Goal: Task Accomplishment & Management: Complete application form

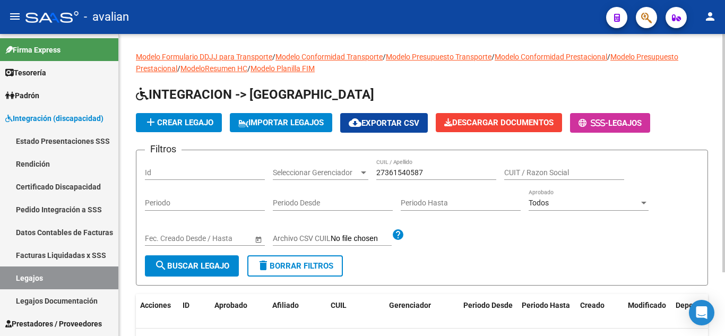
drag, startPoint x: 370, startPoint y: 172, endPoint x: 427, endPoint y: 176, distance: 56.4
click at [427, 176] on div "Filtros Id Seleccionar Gerenciador Seleccionar Gerenciador 27361540587 CUIL / A…" at bounding box center [422, 207] width 554 height 97
drag, startPoint x: 427, startPoint y: 176, endPoint x: 358, endPoint y: 167, distance: 69.6
click at [358, 167] on div "Filtros Id Seleccionar Gerenciador Seleccionar Gerenciador 27361540587 CUIL / A…" at bounding box center [422, 207] width 554 height 97
click at [197, 266] on span "search Buscar Legajo" at bounding box center [191, 266] width 75 height 10
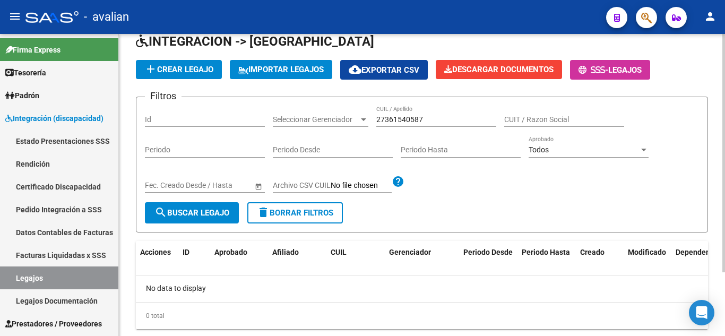
scroll to position [81, 0]
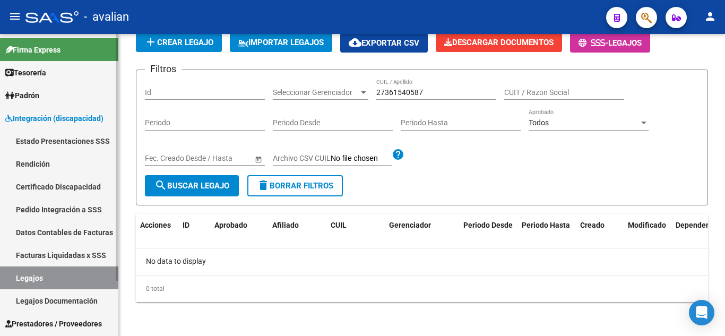
click at [54, 186] on link "Certificado Discapacidad" at bounding box center [59, 186] width 118 height 23
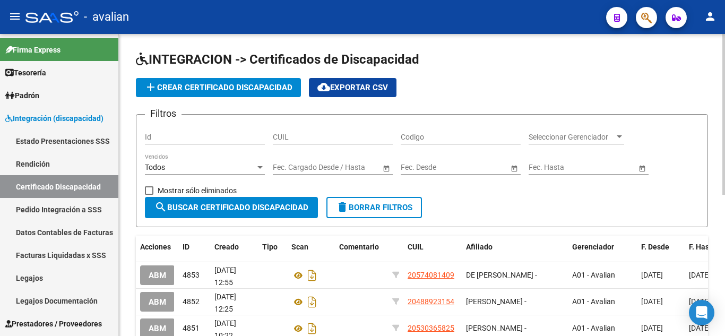
drag, startPoint x: 322, startPoint y: 136, endPoint x: 317, endPoint y: 137, distance: 5.4
click at [317, 137] on input "CUIL" at bounding box center [333, 137] width 120 height 9
paste input "27-36154058-7"
click at [320, 137] on input "27-36154058-7" at bounding box center [333, 137] width 120 height 9
click at [317, 135] on input "27-36154058-7" at bounding box center [333, 137] width 120 height 9
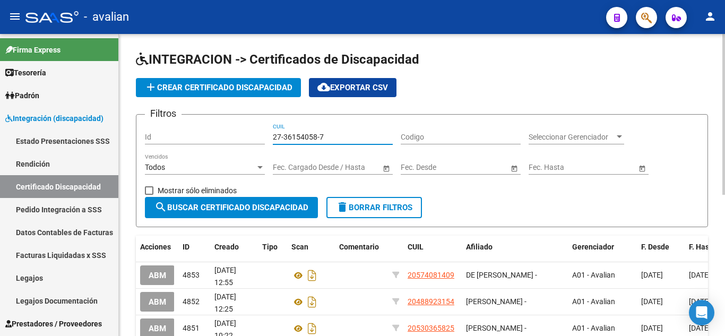
click at [319, 135] on input "27-36154058-7" at bounding box center [333, 137] width 120 height 9
click at [282, 137] on input "27-36154058-7" at bounding box center [333, 137] width 120 height 9
click at [282, 136] on input "27-36154058-7" at bounding box center [333, 137] width 120 height 9
click at [285, 137] on input "27-36154058-7" at bounding box center [333, 137] width 120 height 9
click at [283, 136] on input "27-36154058-7" at bounding box center [333, 137] width 120 height 9
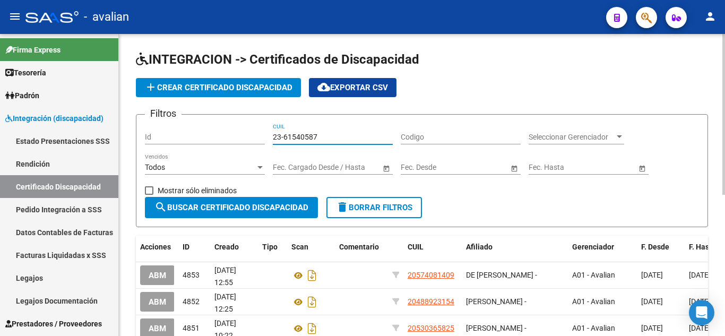
drag, startPoint x: 291, startPoint y: 127, endPoint x: 231, endPoint y: 117, distance: 60.8
click at [231, 117] on form "Filtros Id 23-61540587 CUIL Codigo Seleccionar Gerenciador Seleccionar Gerencia…" at bounding box center [422, 170] width 572 height 113
paste input "7-36154058-"
click at [317, 135] on input "27-36154058-7" at bounding box center [333, 137] width 120 height 9
click at [320, 135] on input "27-36154058-7" at bounding box center [333, 137] width 120 height 9
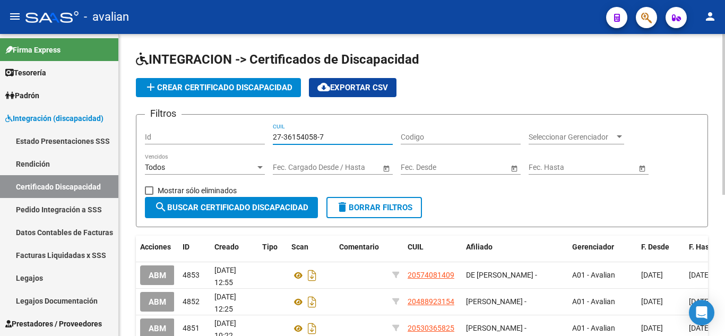
type input "27-36154058-7"
click at [170, 201] on button "search Buscar Certificado Discapacidad" at bounding box center [231, 207] width 173 height 21
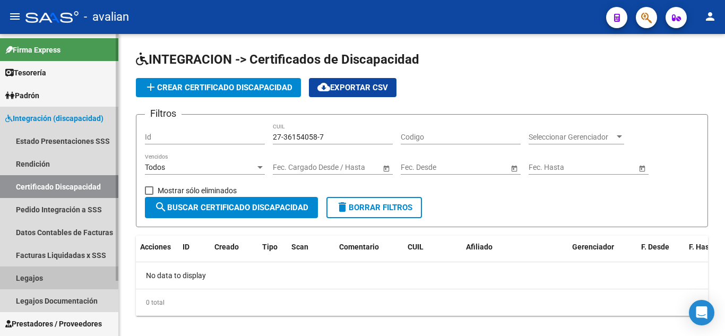
click at [38, 276] on link "Legajos" at bounding box center [59, 277] width 118 height 23
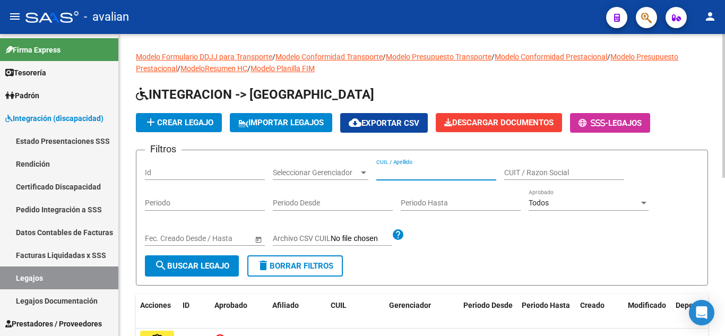
click at [410, 174] on input "CUIL / Apellido" at bounding box center [436, 172] width 120 height 9
type input "DI SALVO"
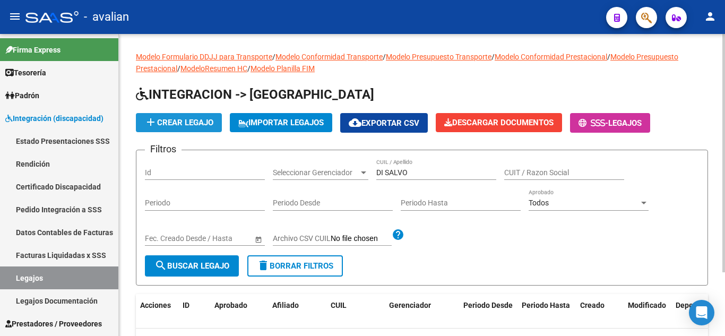
click at [200, 121] on span "add Crear Legajo" at bounding box center [178, 123] width 69 height 10
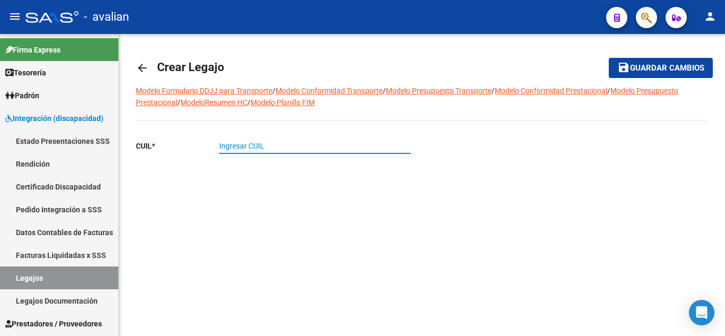
click at [258, 145] on input "Ingresar CUIL" at bounding box center [315, 146] width 192 height 9
paste input "27-36154058-7"
type input "27-36154058-7"
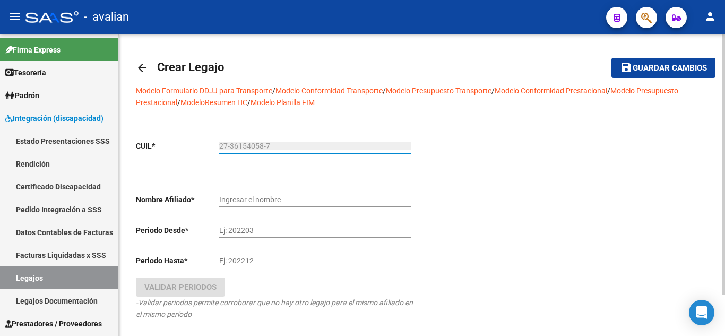
type input "DI [PERSON_NAME]"
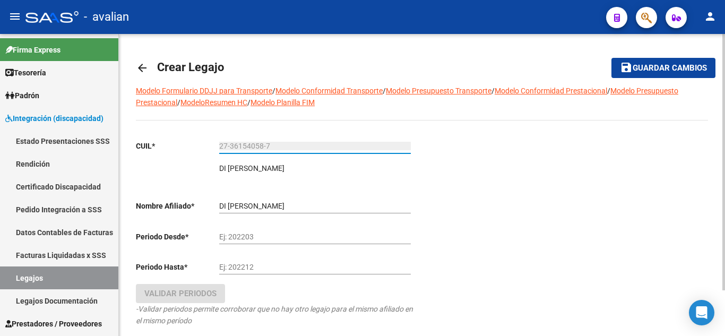
type input "27-36154058-7"
click at [362, 193] on div "DI [PERSON_NAME] el nombre" at bounding box center [315, 202] width 192 height 21
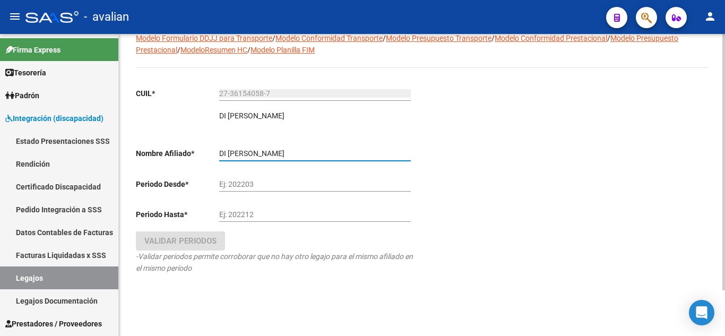
scroll to position [53, 0]
click at [276, 179] on input "Ej: 202203" at bounding box center [315, 183] width 192 height 9
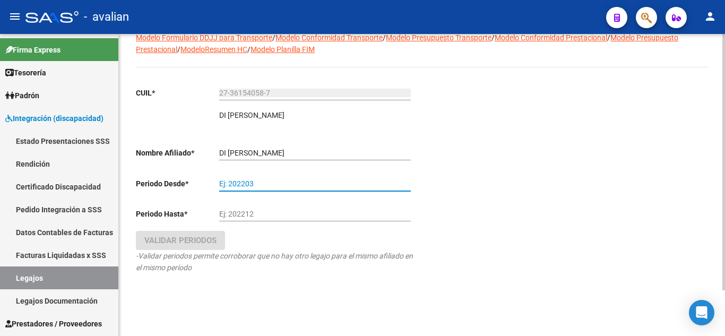
click at [271, 179] on input "Ej: 202203" at bounding box center [315, 183] width 192 height 9
type input "202504"
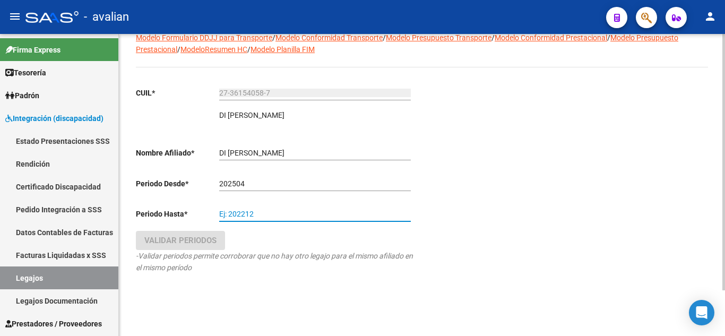
click at [265, 213] on input "Ej: 202212" at bounding box center [315, 214] width 192 height 9
type input "202512"
click at [259, 227] on div "202512 Ej: 202212" at bounding box center [315, 215] width 192 height 30
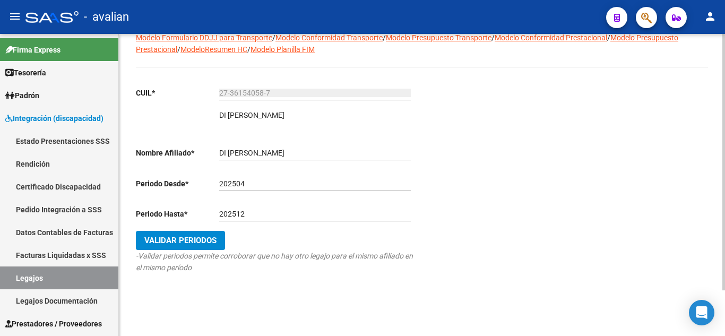
click at [197, 243] on span "Validar Periodos" at bounding box center [180, 241] width 72 height 10
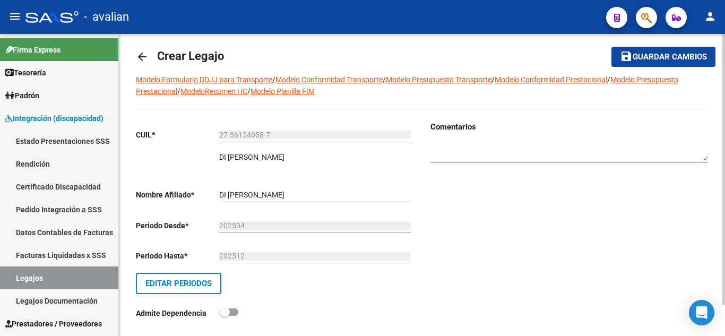
scroll to position [0, 0]
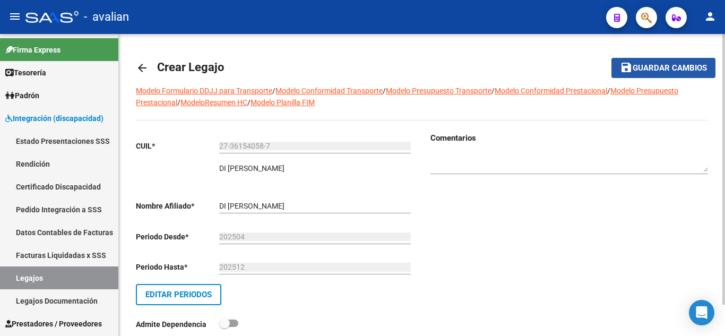
click at [660, 66] on span "Guardar cambios" at bounding box center [669, 69] width 74 height 10
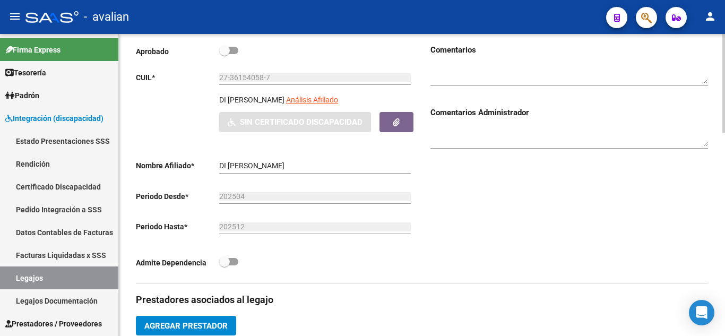
scroll to position [106, 0]
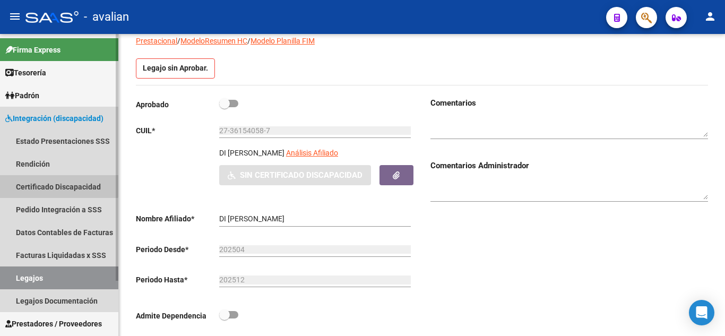
click at [58, 181] on link "Certificado Discapacidad" at bounding box center [59, 186] width 118 height 23
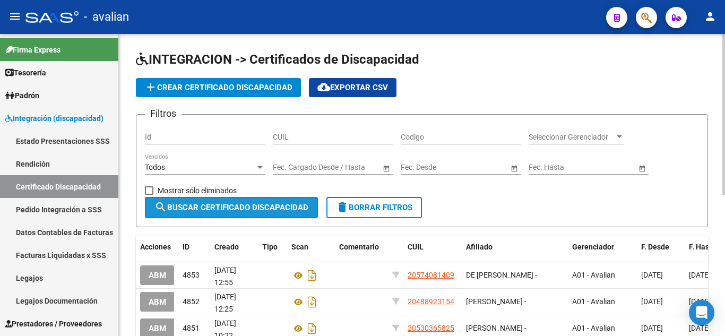
click at [223, 203] on span "search Buscar Certificado Discapacidad" at bounding box center [231, 208] width 154 height 10
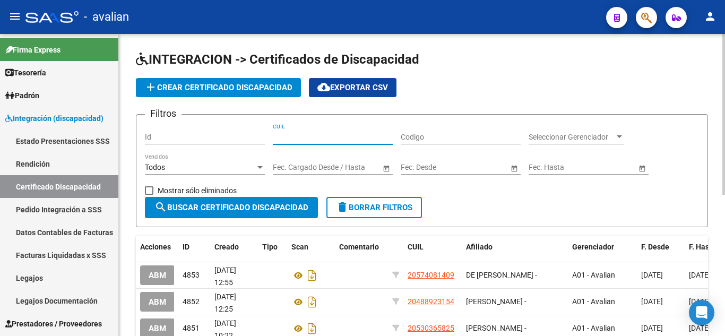
click at [308, 141] on input "CUIL" at bounding box center [333, 137] width 120 height 9
paste input "27-36154058-7"
type input "27-36154058-7"
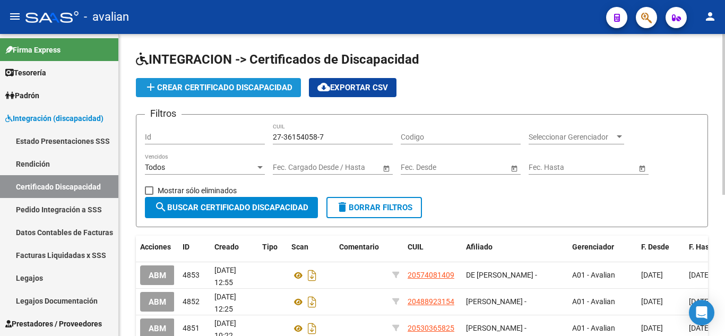
click at [207, 89] on span "add Crear Certificado Discapacidad" at bounding box center [218, 88] width 148 height 10
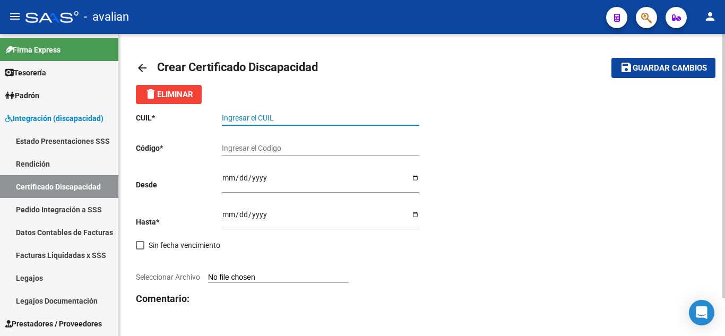
paste input "27-36154058-7"
type input "27-36154058-7"
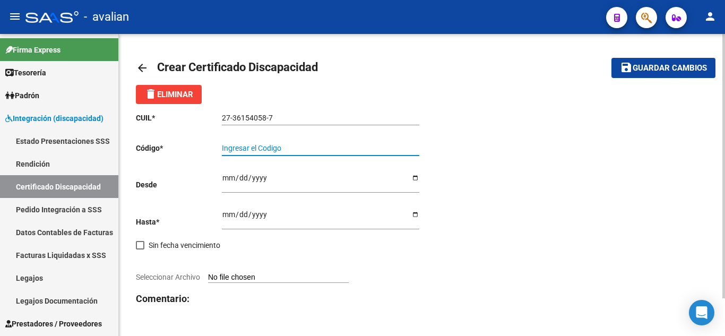
click at [263, 148] on input "Ingresar el Codigo" at bounding box center [320, 148] width 197 height 9
paste input "ARG-01-00036154058-20161220-20261220-SFE-164"
click at [383, 144] on input "ARG-01-00036154058-20161220-20261220-SFE-164" at bounding box center [320, 148] width 197 height 9
click at [367, 146] on input "ARG-01-00036154058-20161220-20261220-SFE164" at bounding box center [320, 148] width 197 height 9
click at [334, 146] on input "ARG-01-00036154058-20161220-20261220SFE164" at bounding box center [320, 148] width 197 height 9
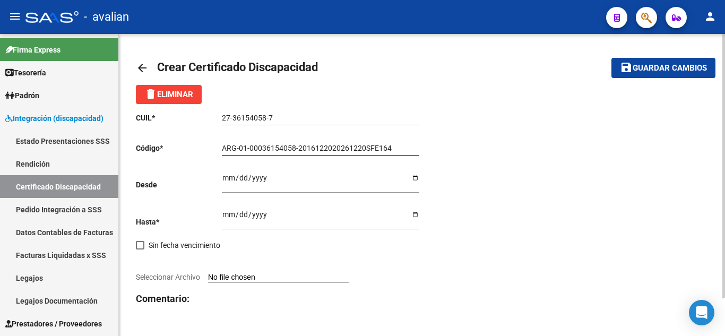
click at [297, 146] on input "ARG-01-00036154058-2016122020261220SFE164" at bounding box center [320, 148] width 197 height 9
click at [249, 145] on input "ARG-01-000361540582016122020261220SFE164" at bounding box center [320, 148] width 197 height 9
drag, startPoint x: 238, startPoint y: 145, endPoint x: 258, endPoint y: 155, distance: 22.5
click at [238, 145] on input "ARG-01000361540582016122020261220SFE164" at bounding box center [320, 148] width 197 height 9
type input "ARG01000361540582016122020261220SFE164"
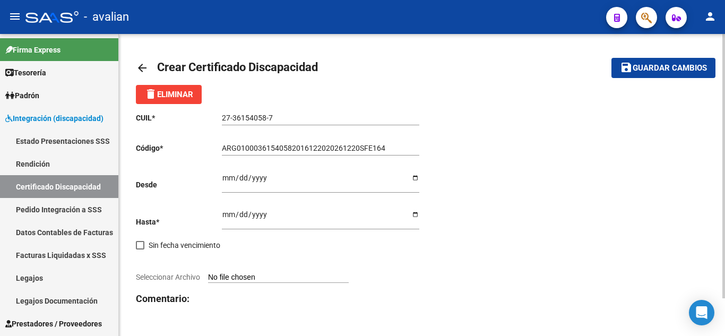
click at [350, 172] on div "Ingresar fec. Desde" at bounding box center [320, 179] width 197 height 28
type input "[DATE]"
click at [228, 218] on input "Ingresar fec. Hasta" at bounding box center [320, 218] width 197 height 16
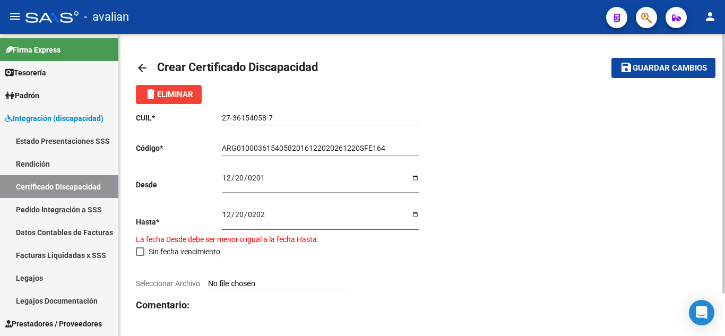
type input "[DATE]"
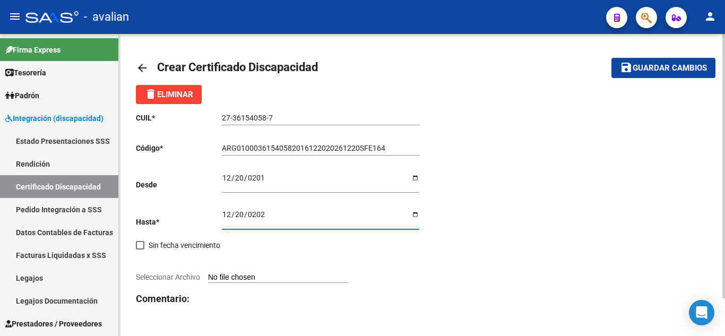
click at [276, 257] on div "CUIL * 27-36154058-7 Ingresar el CUIL Código * ARG01000361540582016122020261220…" at bounding box center [279, 229] width 286 height 250
click at [279, 281] on input "Seleccionar Archivo" at bounding box center [278, 278] width 141 height 10
type input "C:\fakepath\certificado cud.pdf"
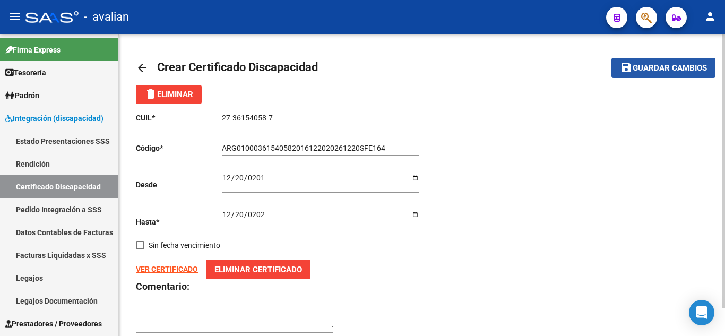
click at [668, 64] on span "Guardar cambios" at bounding box center [669, 69] width 74 height 10
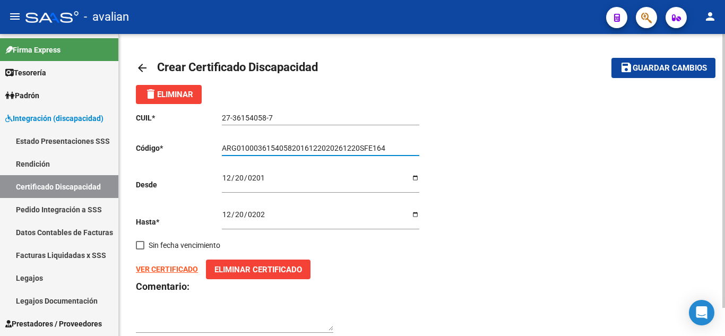
drag, startPoint x: 386, startPoint y: 146, endPoint x: 225, endPoint y: 135, distance: 161.1
click at [189, 119] on div "CUIL * 27-36154058-7 Ingresar el CUIL Código * ARG01000361540582016122020261220…" at bounding box center [279, 223] width 286 height 238
click at [534, 229] on div "CUIL * 27-36154058-7 Ingresar el CUIL Código * ARG01000361540582016122020261220…" at bounding box center [422, 223] width 572 height 238
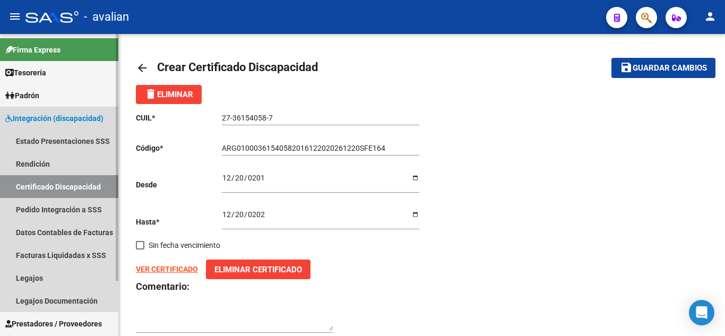
click at [80, 187] on link "Certificado Discapacidad" at bounding box center [59, 186] width 118 height 23
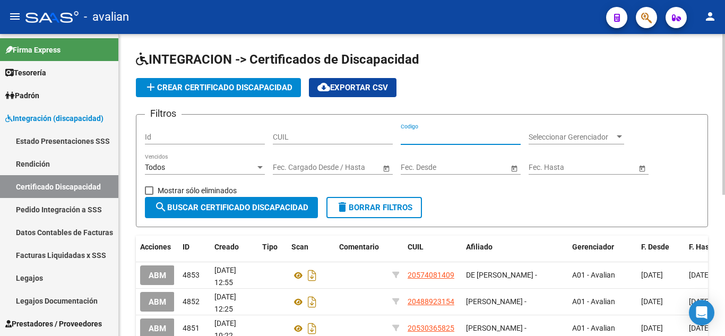
click at [421, 136] on input "Codigo" at bounding box center [461, 137] width 120 height 9
paste input "ARG01000361540582016122020261220SFE164"
type input "ARG01000361540582016122020261220SFE164"
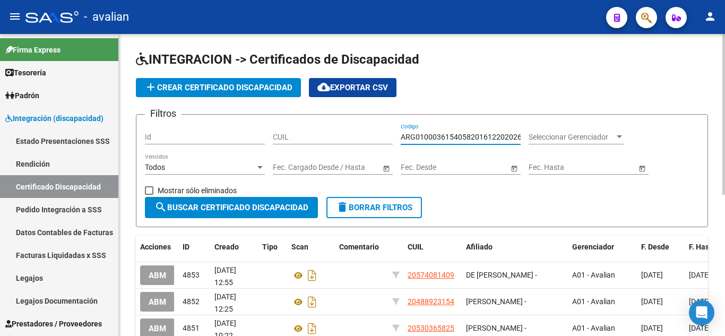
drag, startPoint x: 147, startPoint y: 188, endPoint x: 168, endPoint y: 185, distance: 20.9
click at [147, 188] on span at bounding box center [149, 190] width 8 height 8
click at [149, 195] on input "Mostrar sólo eliminados" at bounding box center [149, 195] width 1 height 1
checkbox input "true"
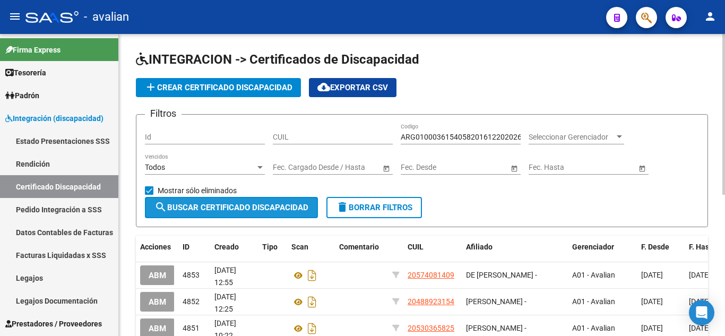
click at [268, 206] on span "search Buscar Certificado Discapacidad" at bounding box center [231, 208] width 154 height 10
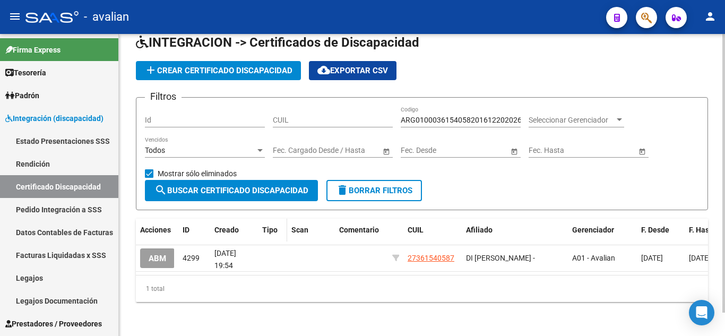
scroll to position [25, 0]
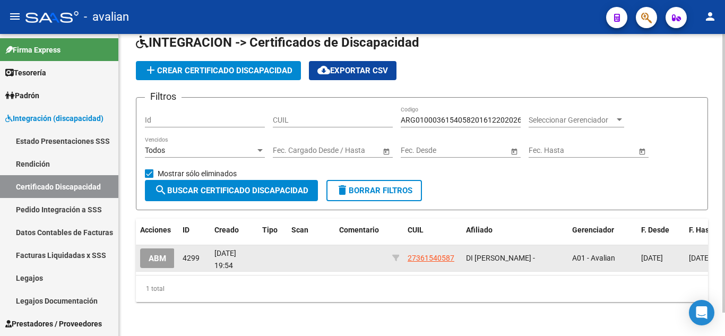
click at [150, 254] on span "ABM" at bounding box center [158, 259] width 18 height 10
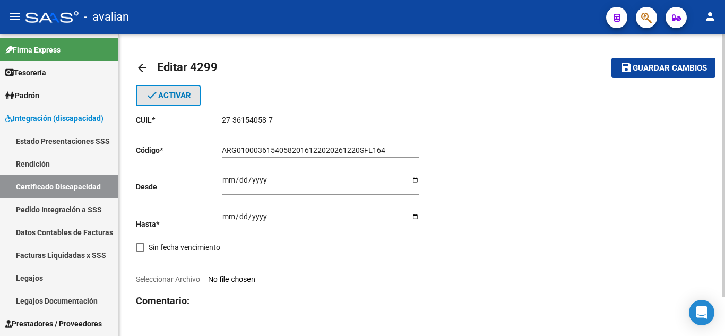
click at [168, 99] on span "done Activar" at bounding box center [168, 96] width 46 height 10
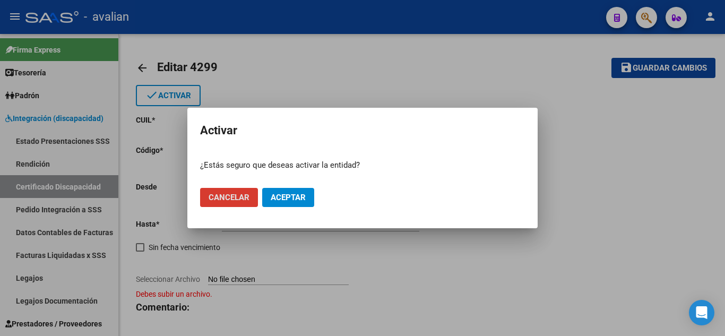
click at [289, 192] on button "Aceptar" at bounding box center [288, 197] width 52 height 19
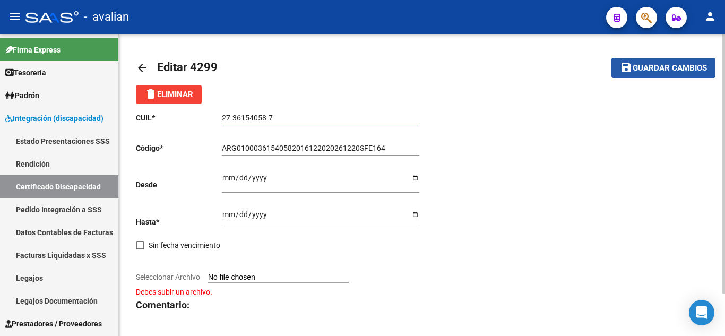
click at [633, 73] on button "save Guardar cambios" at bounding box center [663, 68] width 104 height 20
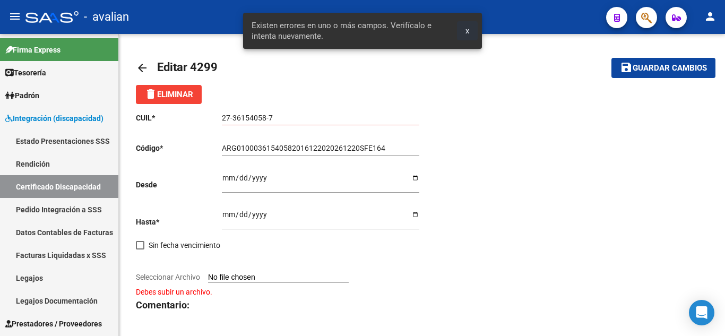
click at [463, 31] on button "x" at bounding box center [467, 30] width 21 height 19
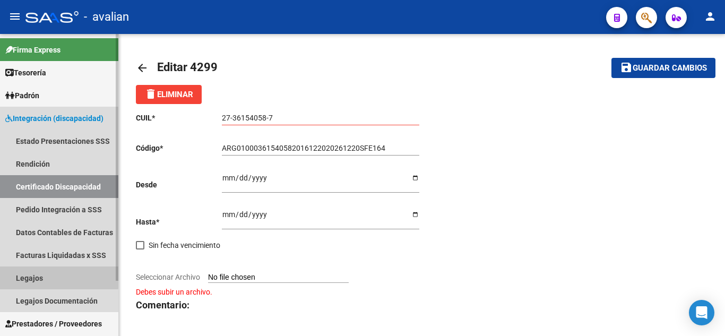
click at [33, 275] on link "Legajos" at bounding box center [59, 277] width 118 height 23
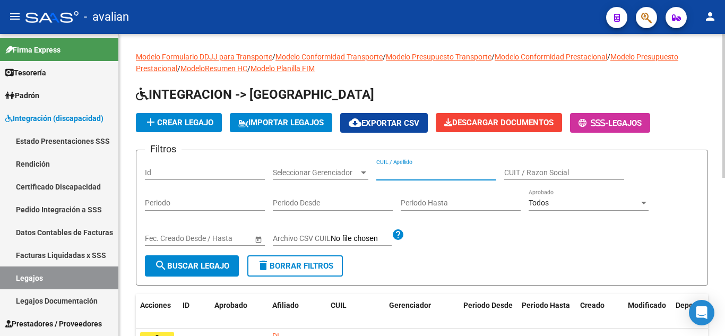
click at [428, 171] on input "CUIL / Apellido" at bounding box center [436, 172] width 120 height 9
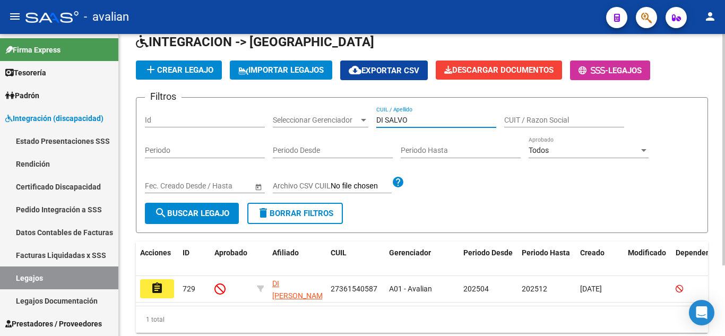
scroll to position [53, 0]
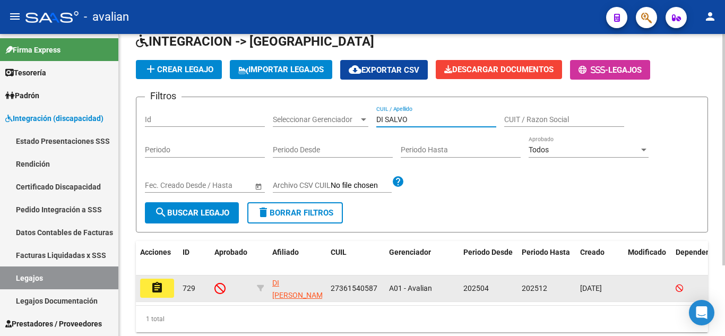
type input "DI SALVO"
click at [161, 296] on button "assignment" at bounding box center [157, 288] width 34 height 19
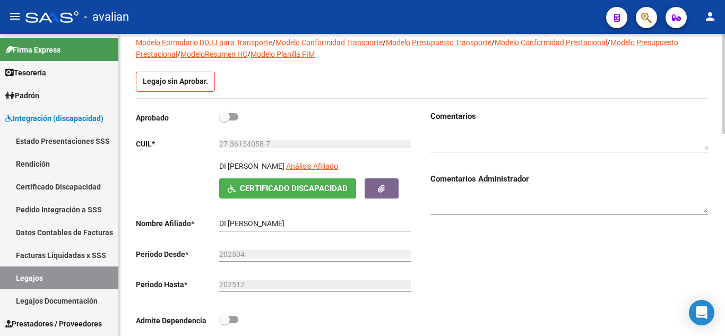
scroll to position [106, 0]
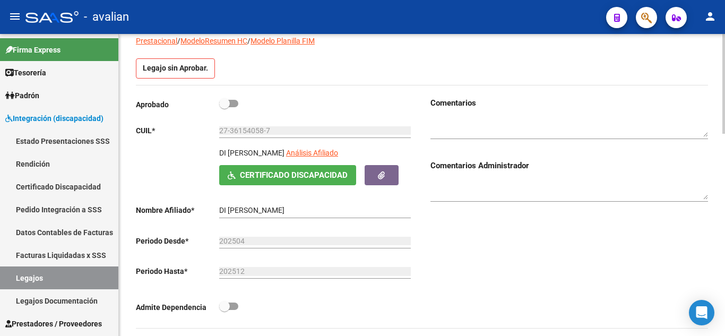
click at [320, 178] on span "Certificado Discapacidad" at bounding box center [294, 176] width 108 height 10
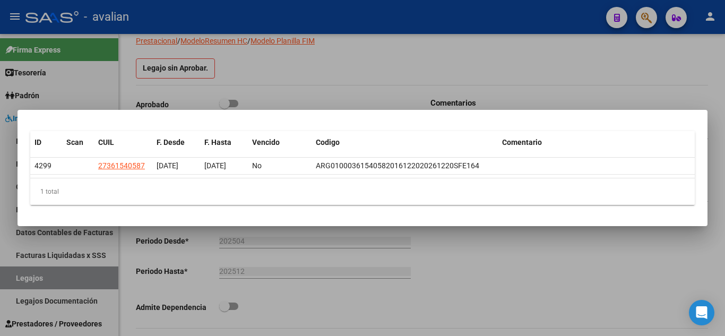
click at [332, 83] on div at bounding box center [362, 168] width 725 height 336
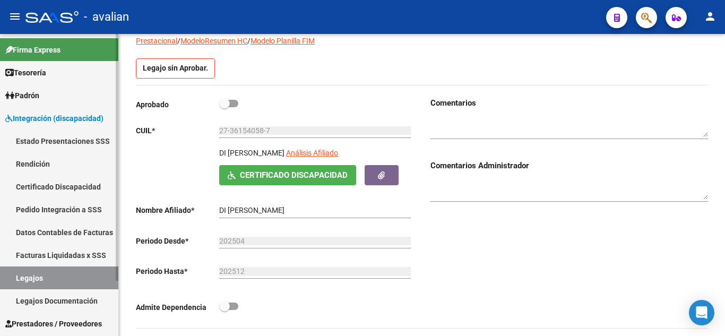
drag, startPoint x: 50, startPoint y: 185, endPoint x: 81, endPoint y: 196, distance: 32.5
click at [50, 185] on link "Certificado Discapacidad" at bounding box center [59, 186] width 118 height 23
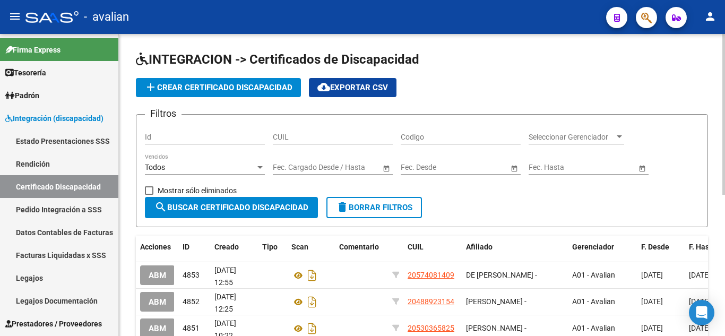
click at [424, 142] on div "Codigo" at bounding box center [461, 133] width 120 height 21
paste input "ARG01000361540582016122020261220SFE164"
type input "ARG01000361540582016122020261220SFE164"
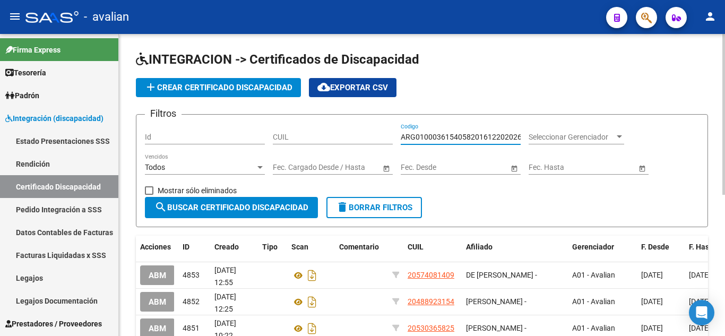
click at [175, 208] on span "search Buscar Certificado Discapacidad" at bounding box center [231, 208] width 154 height 10
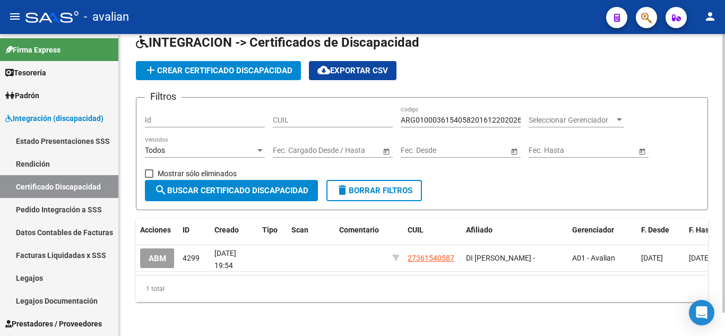
scroll to position [25, 0]
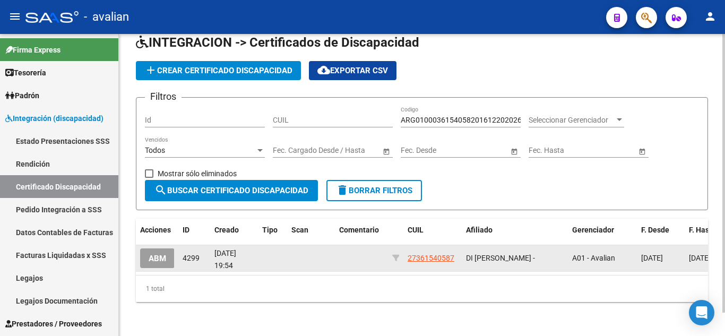
click at [159, 254] on span "ABM" at bounding box center [158, 259] width 18 height 10
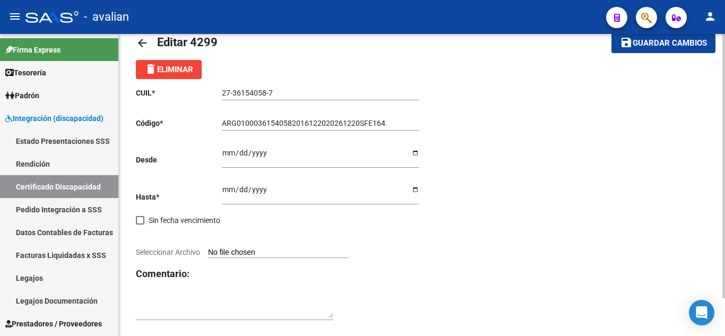
scroll to position [43, 0]
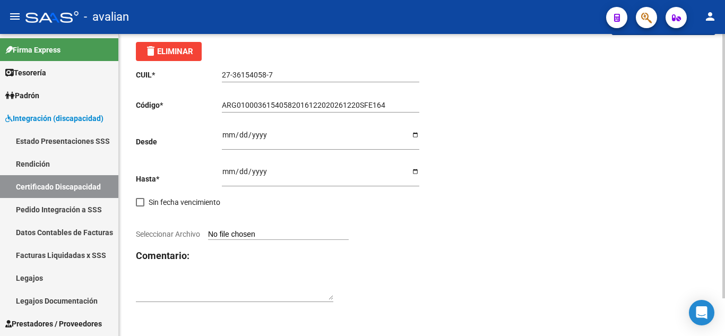
click at [277, 232] on input "Seleccionar Archivo" at bounding box center [278, 235] width 141 height 10
type input "C:\fakepath\certificado cud.pdf"
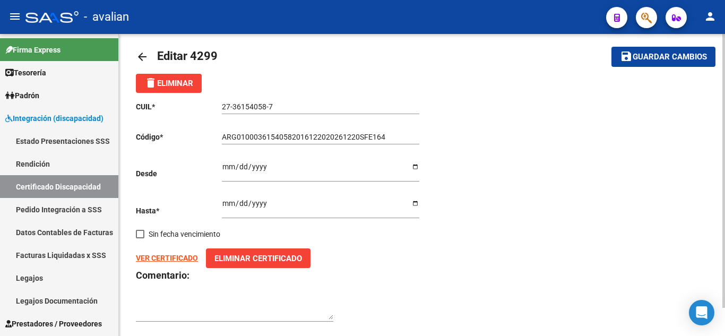
scroll to position [0, 0]
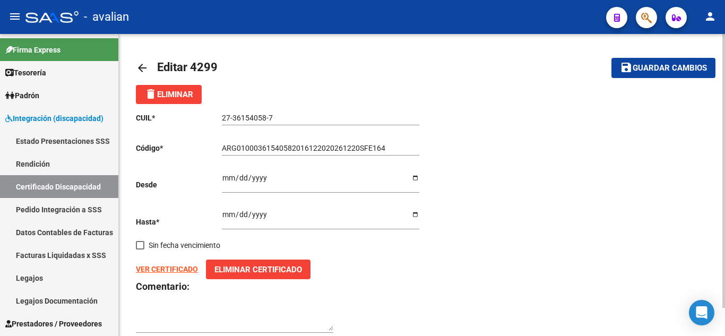
click at [633, 74] on button "save Guardar cambios" at bounding box center [663, 68] width 104 height 20
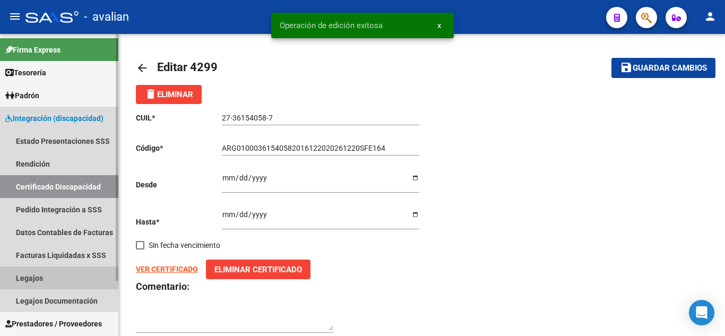
click at [62, 276] on link "Legajos" at bounding box center [59, 277] width 118 height 23
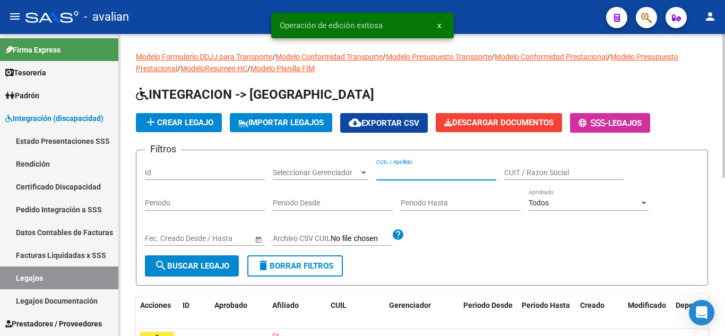
click at [392, 176] on input "CUIL / Apellido" at bounding box center [436, 172] width 120 height 9
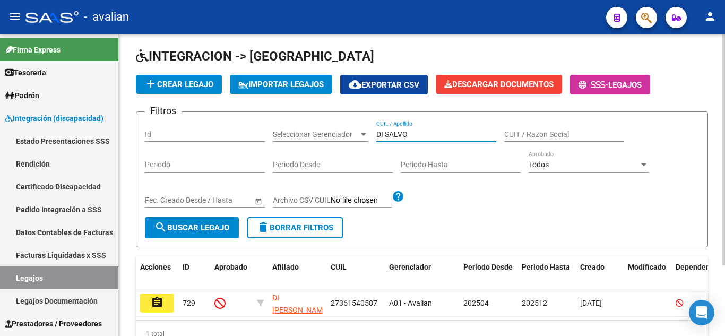
scroll to position [53, 0]
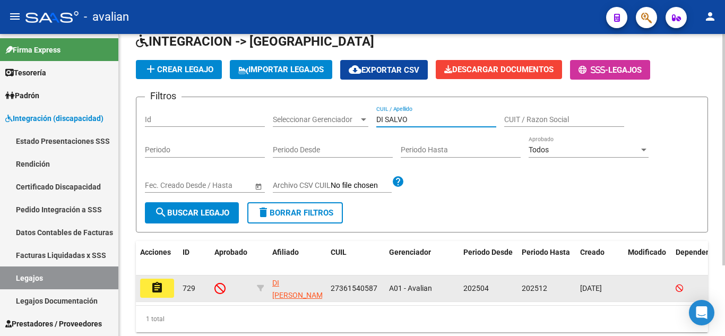
type input "DI SALVO"
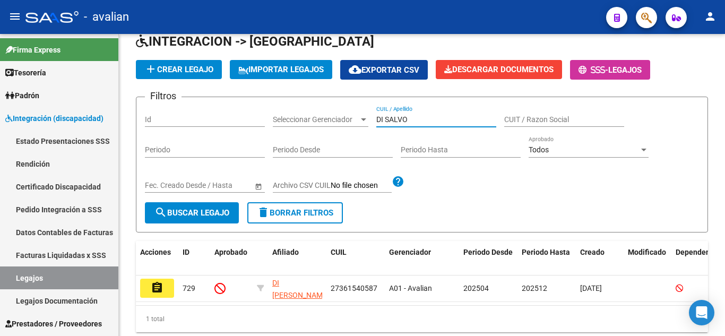
click at [154, 290] on mat-icon "assignment" at bounding box center [157, 287] width 13 height 13
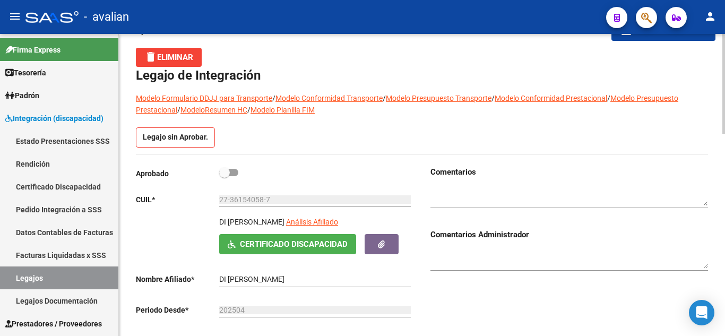
scroll to position [53, 0]
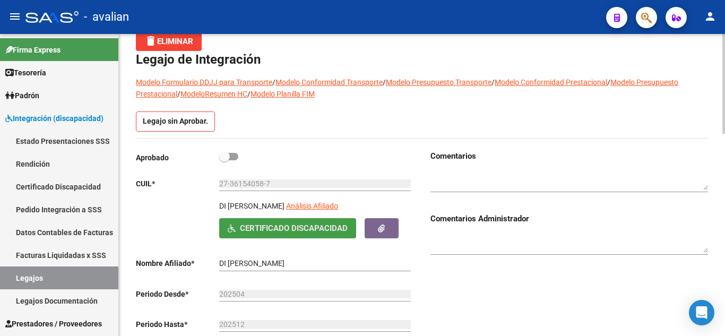
click at [293, 229] on span "Certificado Discapacidad" at bounding box center [294, 229] width 108 height 10
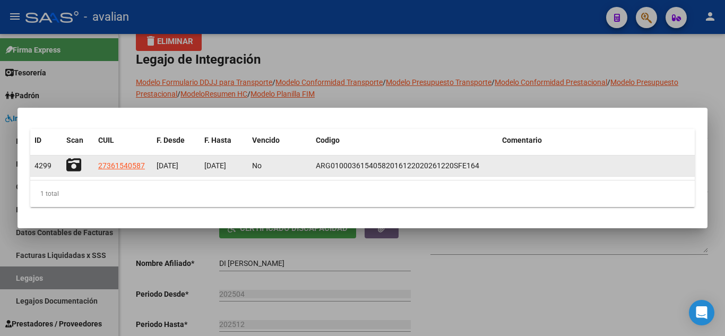
click at [71, 165] on icon at bounding box center [73, 165] width 15 height 15
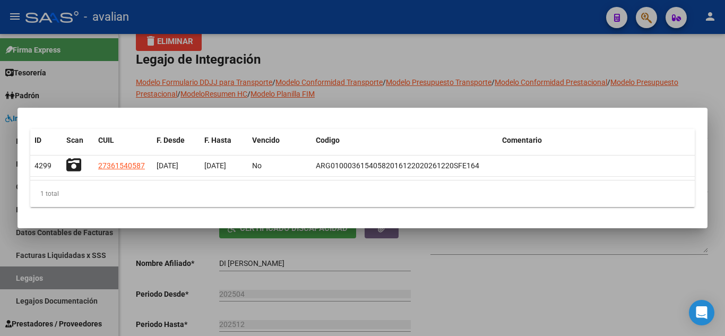
click at [432, 98] on div at bounding box center [362, 168] width 725 height 336
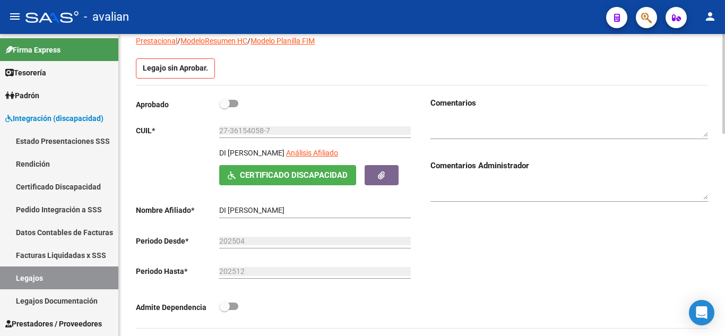
scroll to position [159, 0]
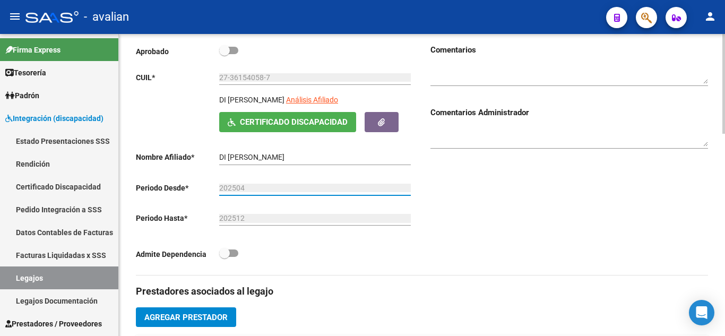
click at [309, 190] on input "202504" at bounding box center [315, 188] width 192 height 9
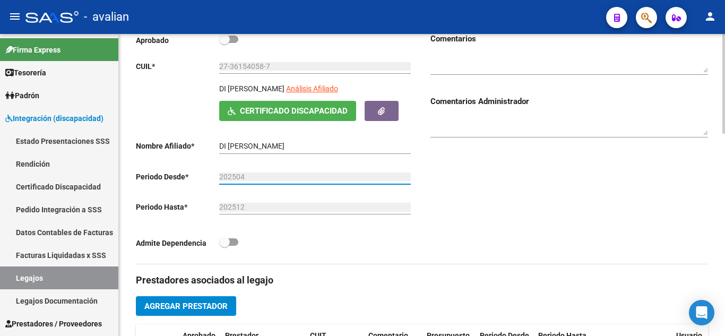
scroll to position [186, 0]
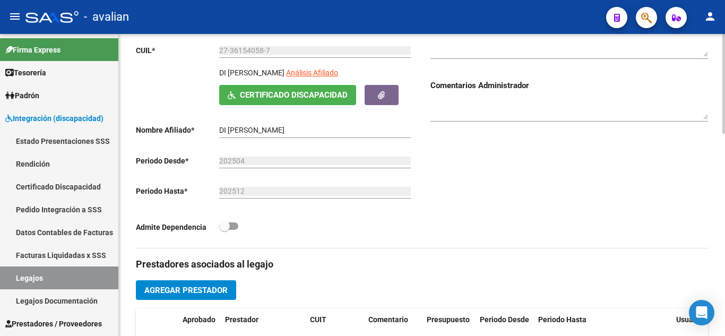
click at [253, 187] on div "202512 Ej: 202212" at bounding box center [315, 187] width 192 height 21
click at [239, 192] on input "202512" at bounding box center [315, 191] width 192 height 9
drag, startPoint x: 251, startPoint y: 192, endPoint x: 206, endPoint y: 189, distance: 45.7
click at [206, 189] on app-form-text-field "Periodo Hasta * 202512 Ej: 202212" at bounding box center [273, 191] width 275 height 8
click at [243, 199] on div "202512 Ej: 202212" at bounding box center [315, 192] width 192 height 30
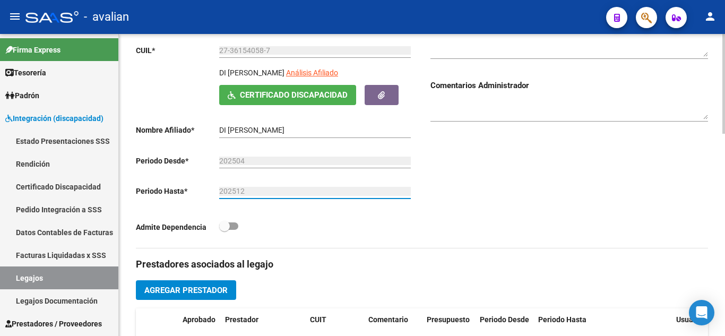
click at [247, 193] on input "202512" at bounding box center [315, 191] width 192 height 9
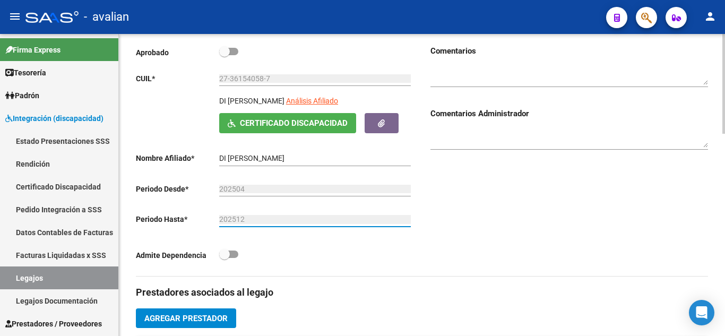
scroll to position [80, 0]
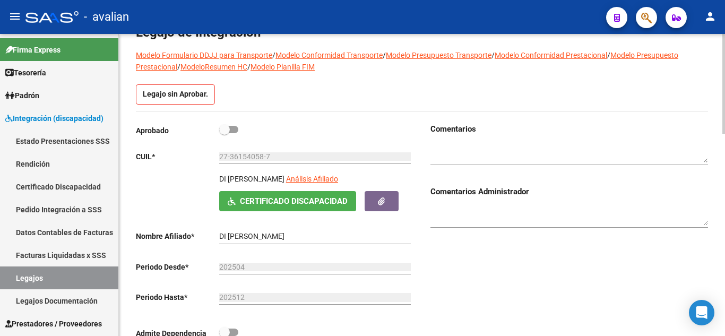
click at [486, 135] on div at bounding box center [568, 150] width 277 height 30
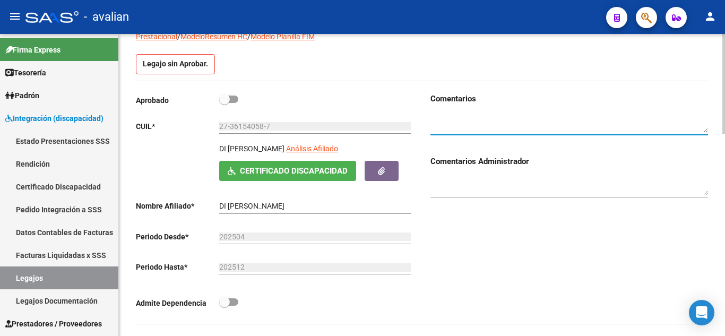
scroll to position [133, 0]
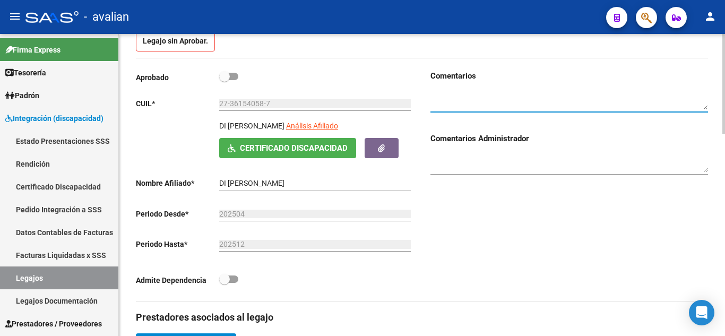
click at [296, 247] on input "202512" at bounding box center [315, 244] width 192 height 9
click at [538, 97] on textarea at bounding box center [568, 100] width 277 height 20
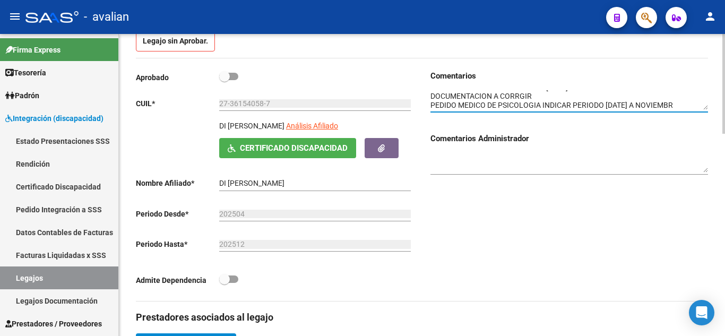
scroll to position [16, 0]
type textarea "PERIODO DE COBERTURA ABRIL A [DATE] DOCUMENTACION A CORRGIR PEDIDO MEDICO DE PS…"
